Goal: Information Seeking & Learning: Learn about a topic

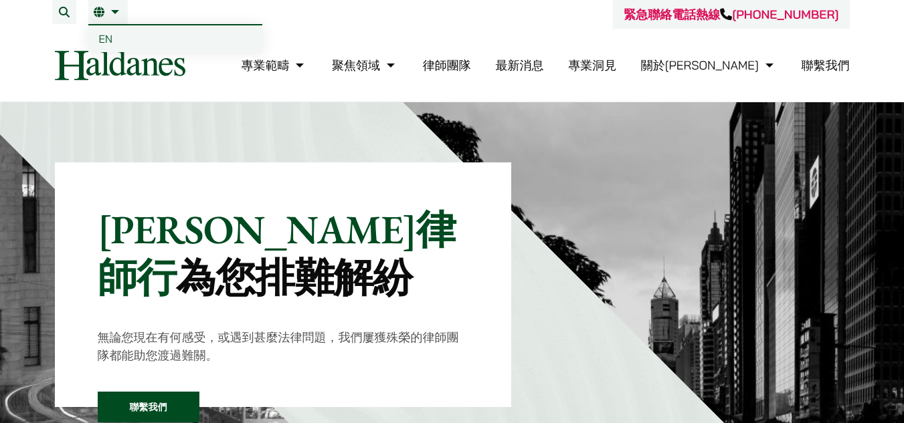
click at [101, 16] on link "繁" at bounding box center [108, 12] width 29 height 11
click at [114, 36] on link "EN" at bounding box center [175, 38] width 174 height 27
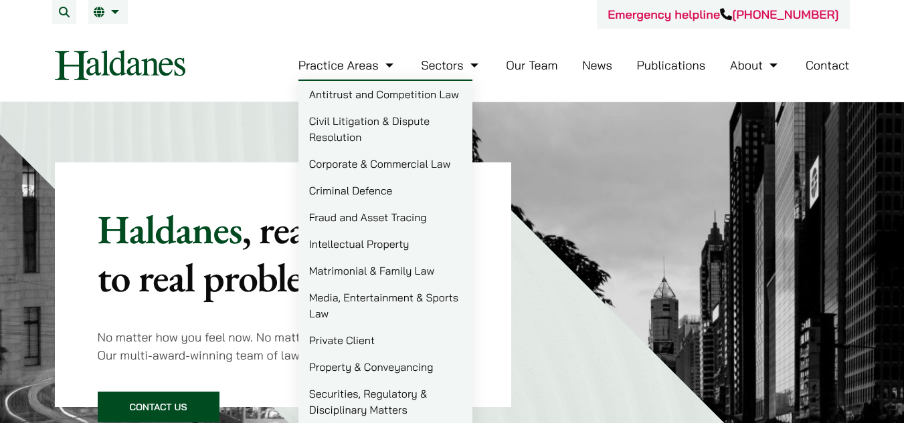
click at [377, 65] on link "Practice Areas" at bounding box center [347, 65] width 98 height 15
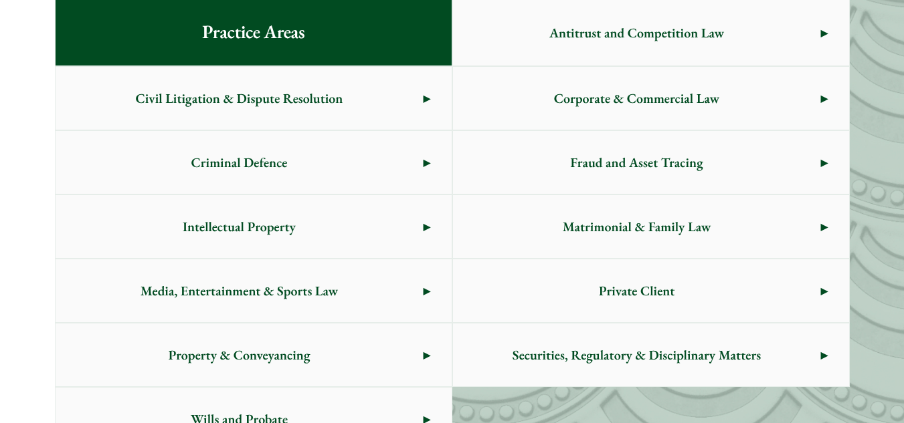
click at [370, 98] on span "Civil Litigation & Dispute Resolution" at bounding box center [240, 98] width 368 height 63
